Goal: Information Seeking & Learning: Learn about a topic

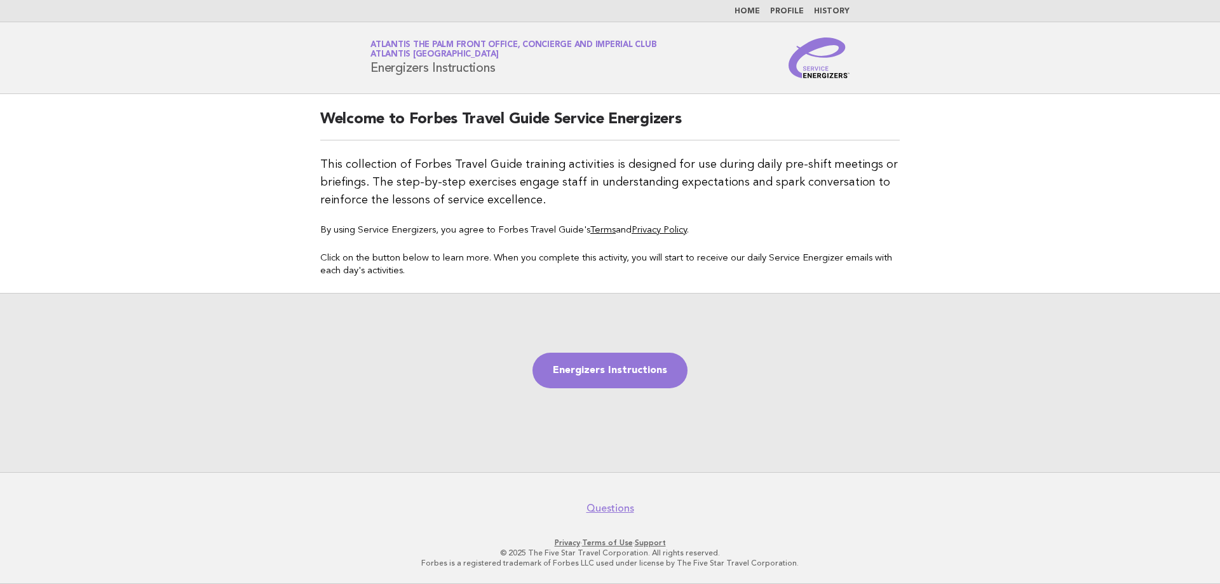
click at [754, 11] on link "Home" at bounding box center [747, 12] width 25 height 8
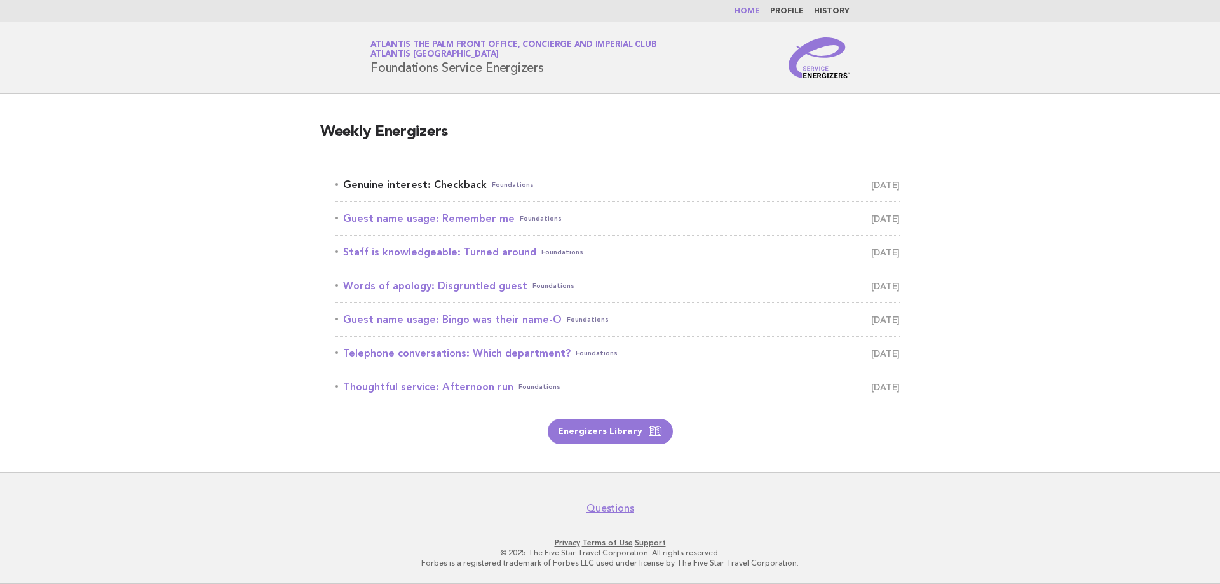
click at [376, 182] on link "Genuine interest: Checkback Foundations October 8" at bounding box center [618, 185] width 564 height 18
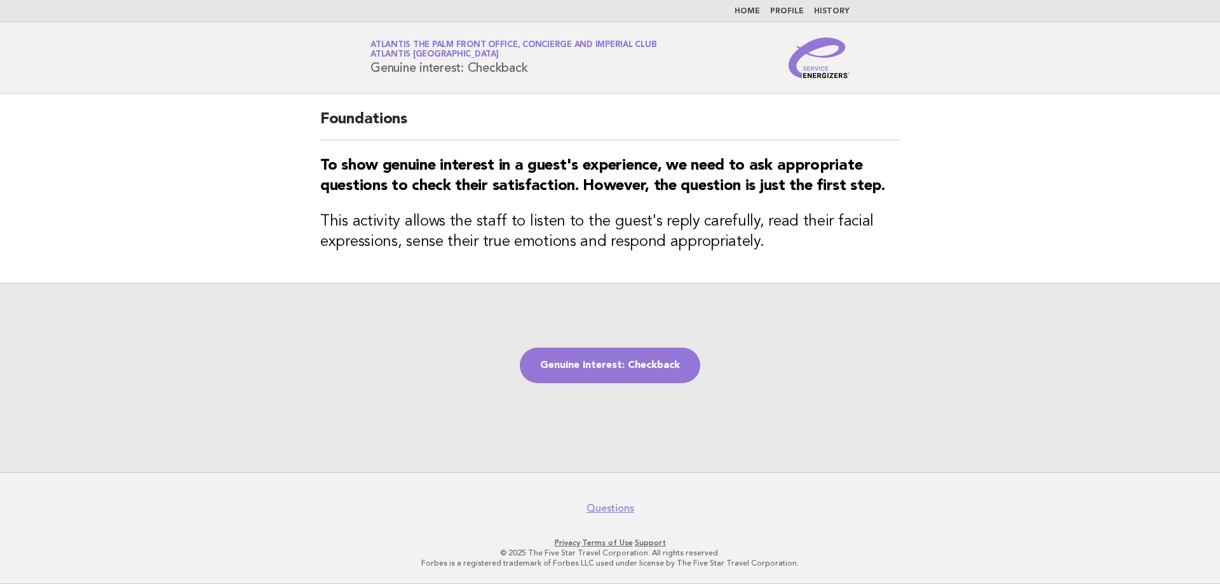
drag, startPoint x: 372, startPoint y: 68, endPoint x: 587, endPoint y: 62, distance: 214.9
click at [587, 62] on h1 "Service Energizers Atlantis The Palm Front Office, Concierge and Imperial Club …" at bounding box center [514, 57] width 286 height 33
copy h1 "Genuine interest: Checkback"
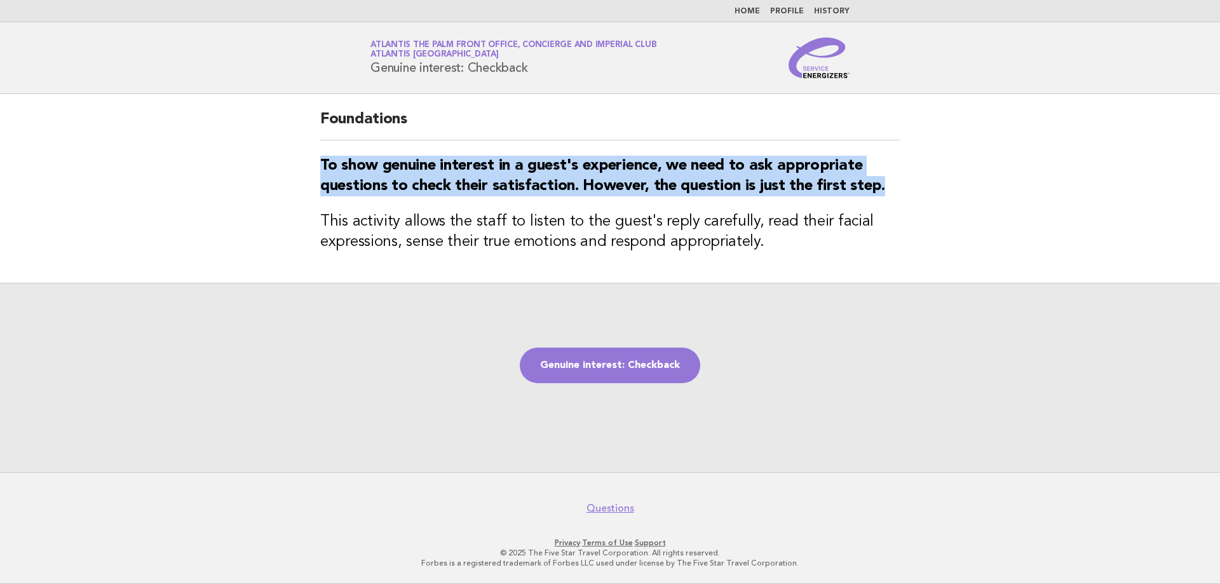
drag, startPoint x: 323, startPoint y: 164, endPoint x: 889, endPoint y: 180, distance: 565.9
click at [889, 180] on h3 "To show genuine interest in a guest's experience, we need to ask appropriate qu…" at bounding box center [610, 176] width 580 height 41
copy strong "To show genuine interest in a guest's experience, we need to ask appropriate qu…"
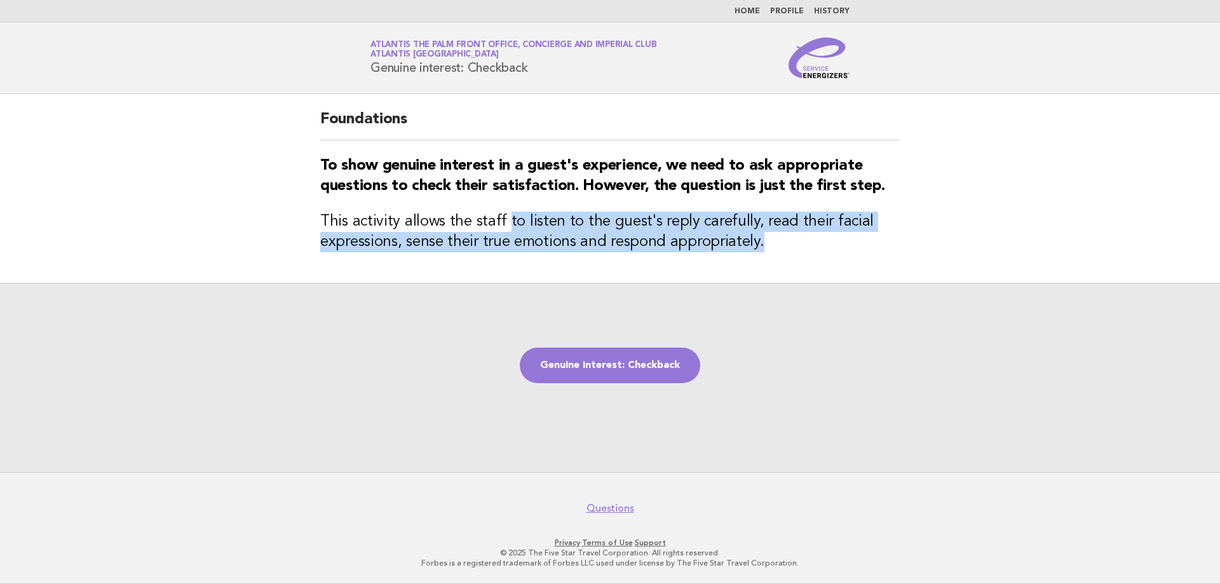
drag, startPoint x: 501, startPoint y: 224, endPoint x: 761, endPoint y: 241, distance: 260.5
click at [761, 241] on h3 "This activity allows the staff to listen to the guest's reply carefully, read t…" at bounding box center [610, 232] width 580 height 41
copy h3 "to listen to the guest's reply carefully, read their facial expressions, sense …"
click at [633, 364] on link "Genuine interest: Checkback" at bounding box center [610, 366] width 180 height 36
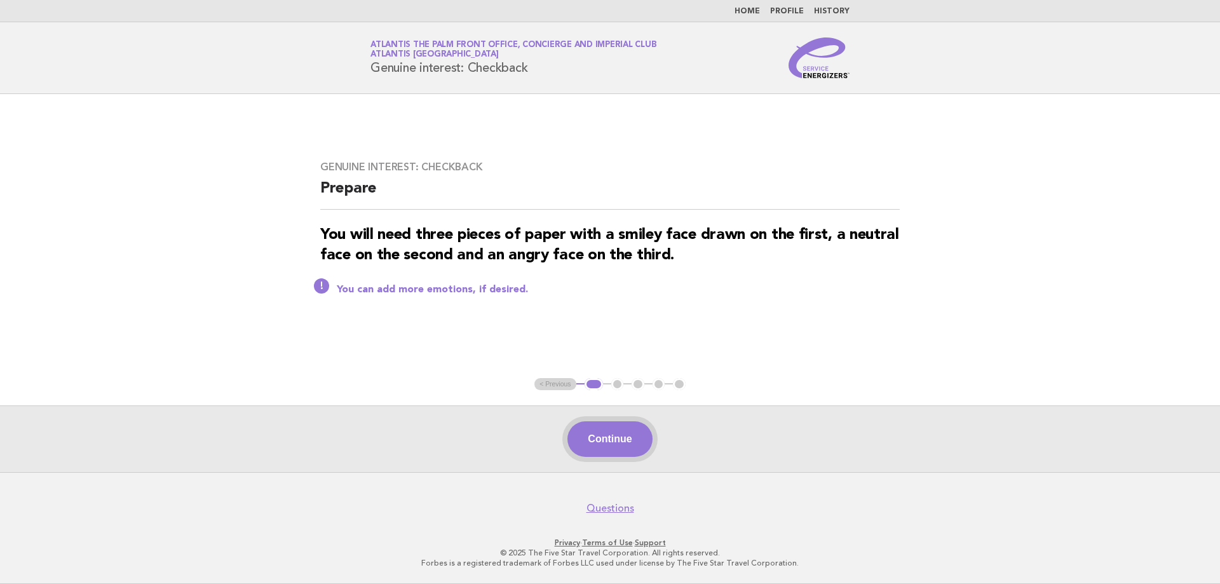
click at [639, 427] on button "Continue" at bounding box center [610, 439] width 85 height 36
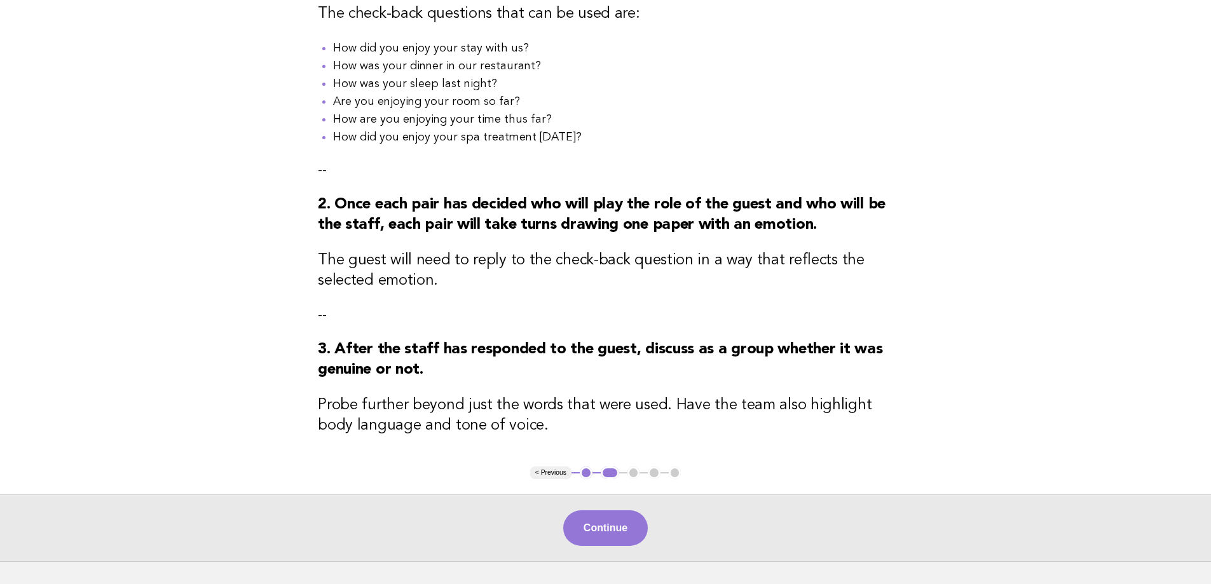
scroll to position [254, 0]
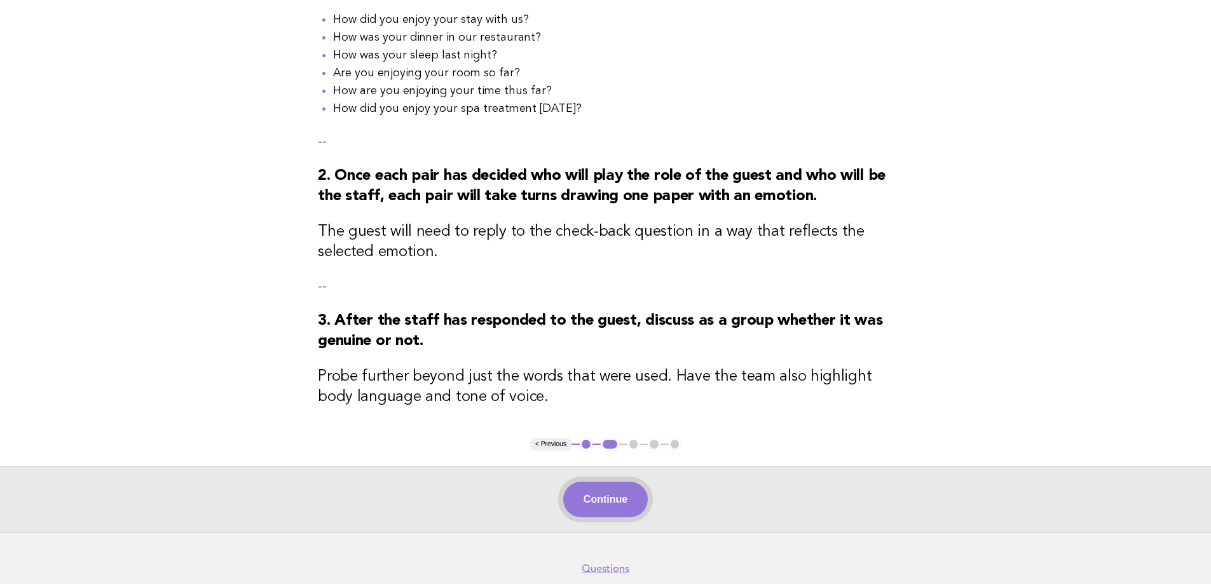
click at [596, 504] on button "Continue" at bounding box center [605, 500] width 85 height 36
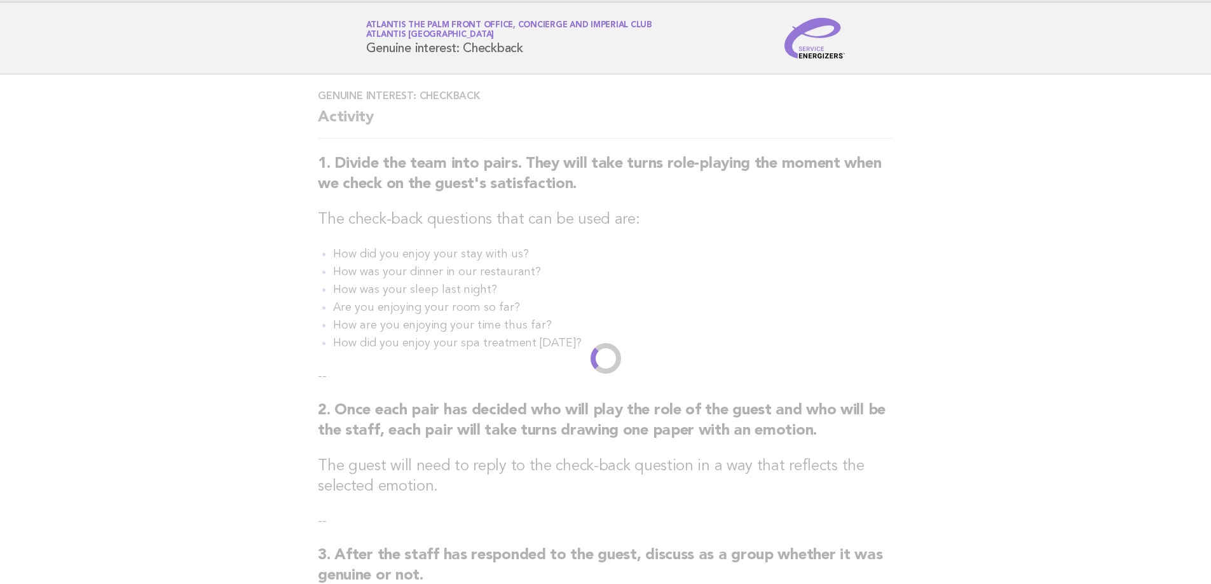
scroll to position [0, 0]
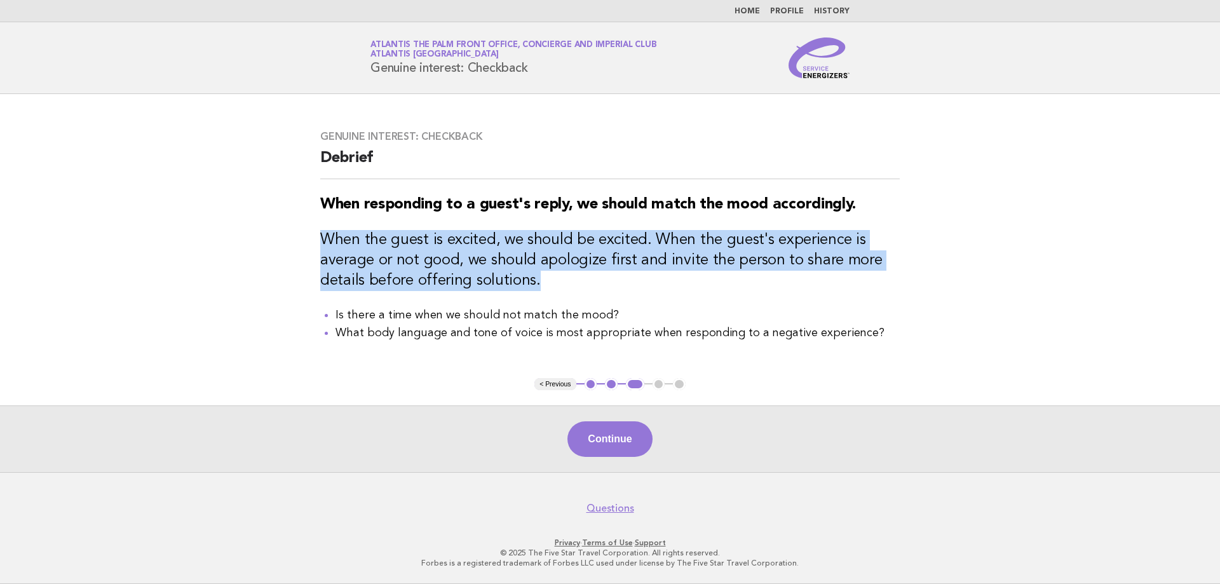
drag, startPoint x: 324, startPoint y: 236, endPoint x: 578, endPoint y: 290, distance: 259.8
click at [578, 290] on h3 "When the guest is excited, we should be excited. When the guest's experience is…" at bounding box center [610, 260] width 580 height 61
copy h3 "When the guest is excited, we should be excited. When the guest's experience is…"
click at [617, 439] on button "Continue" at bounding box center [610, 439] width 85 height 36
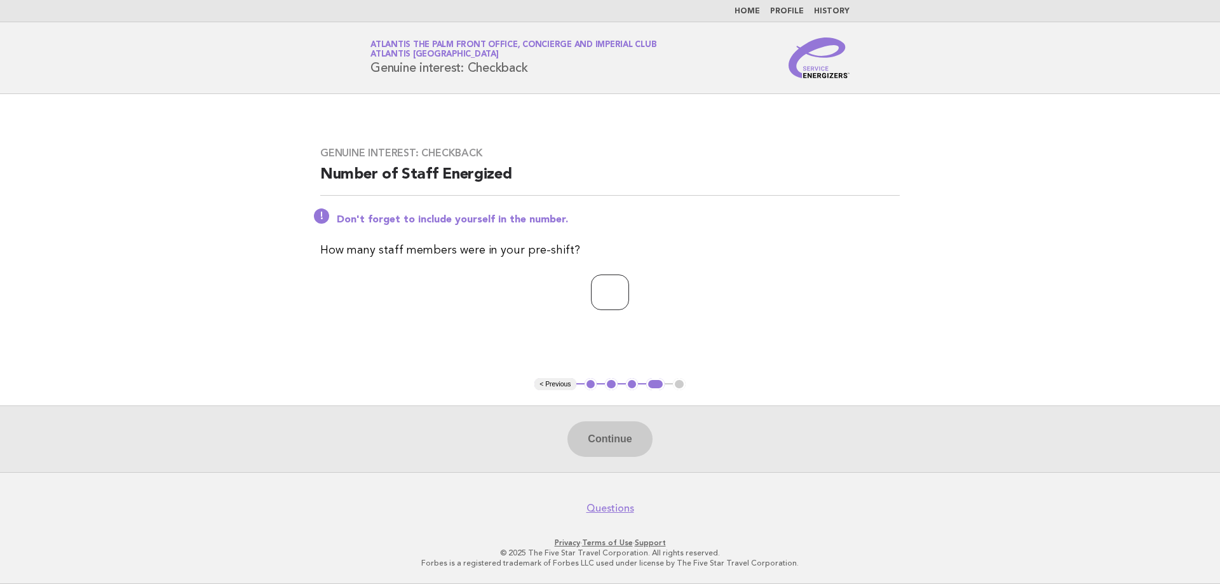
click at [621, 285] on input "number" at bounding box center [610, 293] width 38 height 36
type input "*"
click at [599, 434] on button "Continue" at bounding box center [610, 439] width 85 height 36
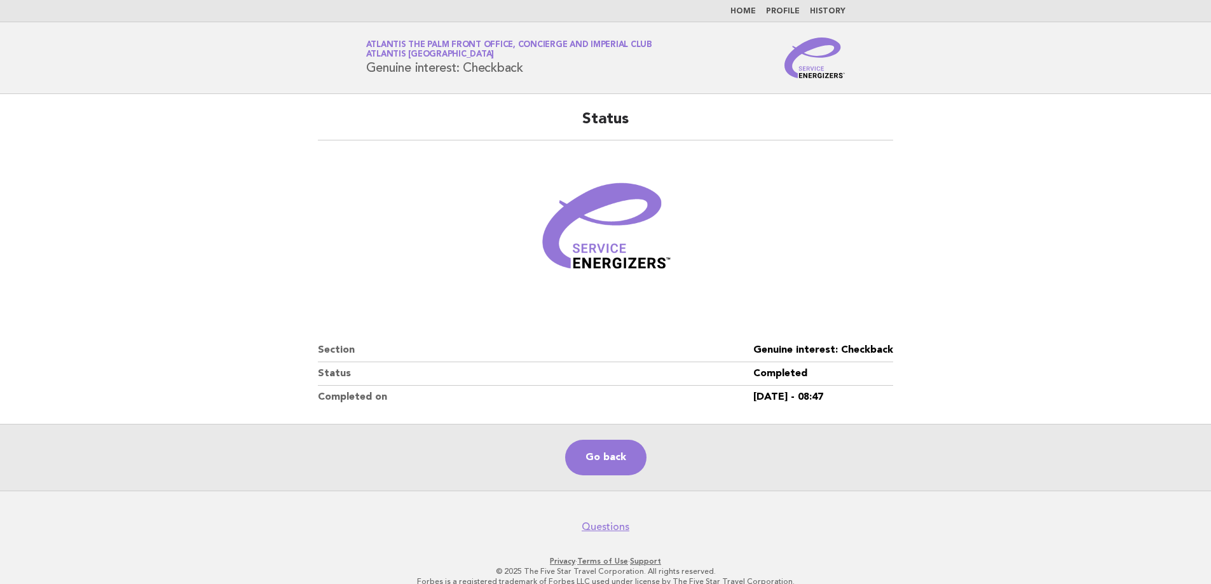
click at [1096, 309] on main "Status Section Genuine interest: Checkback Status Completed Completed on 08/Oct…" at bounding box center [605, 292] width 1211 height 397
